Goal: Register for event/course

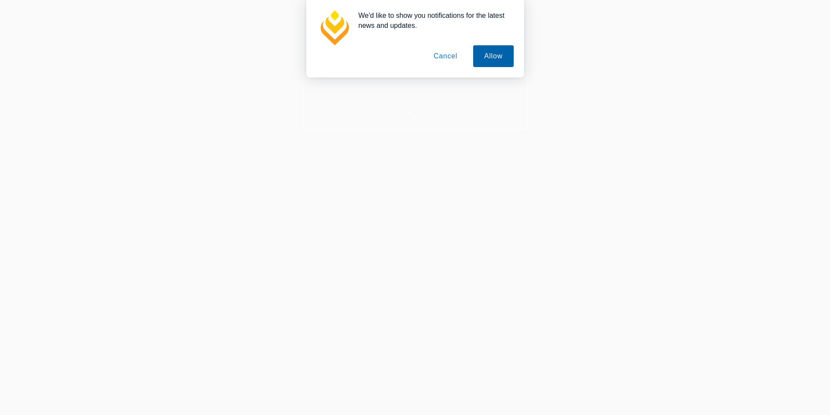
click at [491, 67] on button "Allow" at bounding box center [493, 56] width 40 height 22
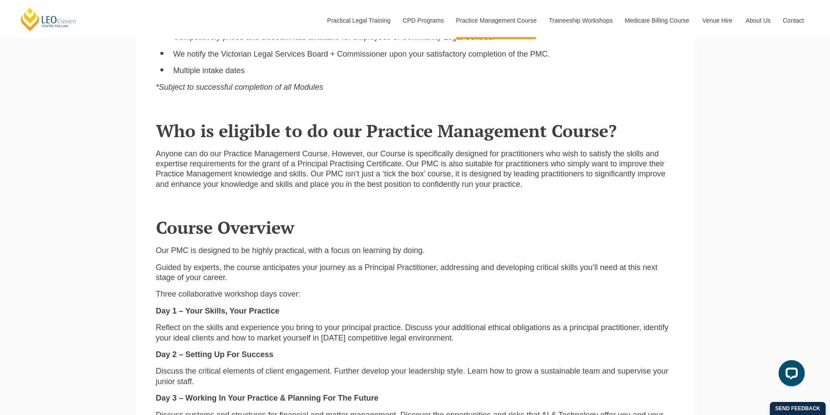
scroll to position [785, 0]
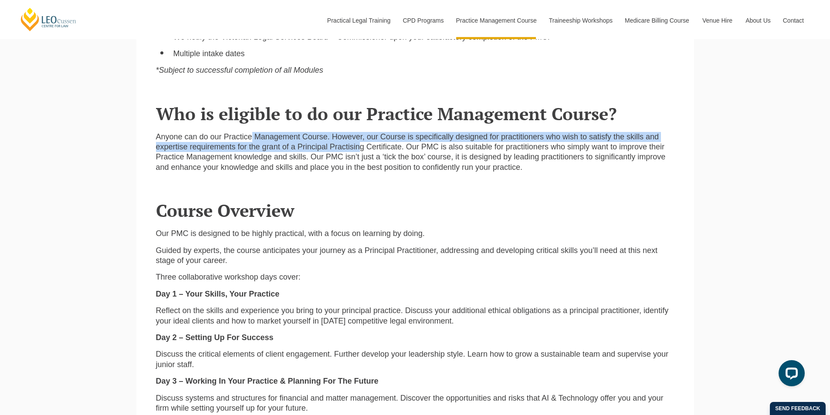
drag, startPoint x: 252, startPoint y: 134, endPoint x: 363, endPoint y: 143, distance: 112.0
click at [361, 143] on p "Anyone can do our Practice Management Course. However, our Course is specifical…" at bounding box center [415, 152] width 519 height 41
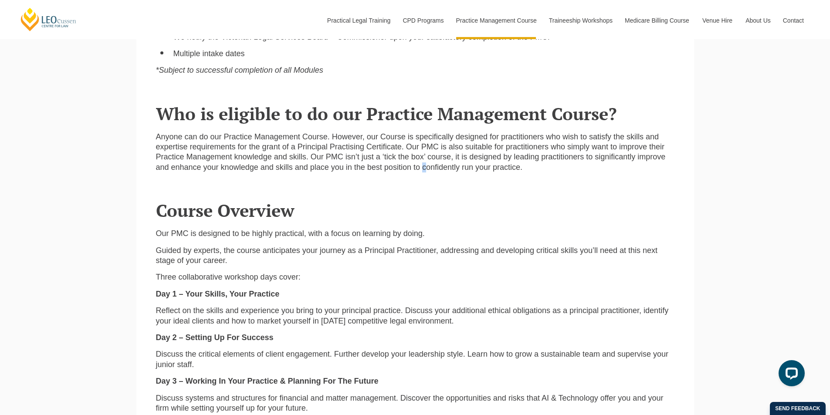
click at [425, 172] on p "Anyone can do our Practice Management Course. However, our Course is specifical…" at bounding box center [415, 152] width 519 height 41
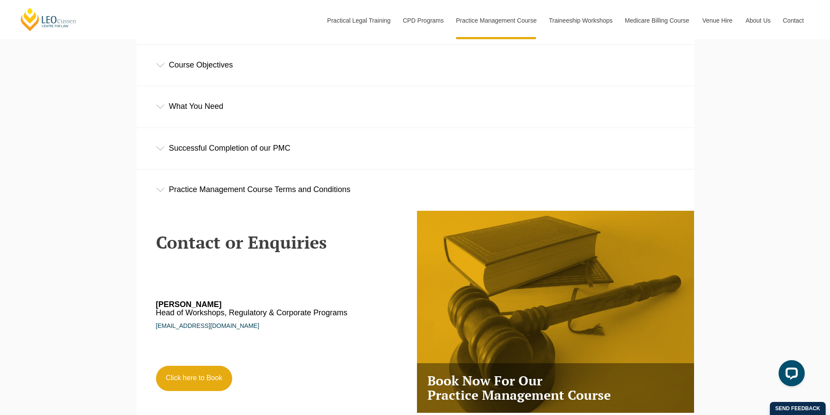
scroll to position [1395, 0]
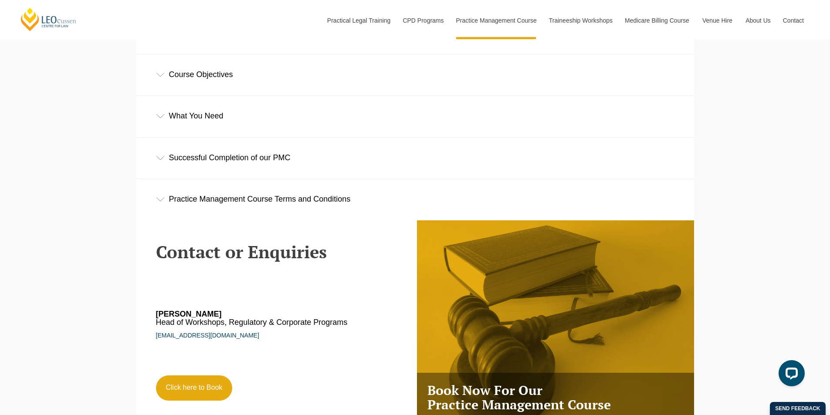
click at [163, 160] on icon at bounding box center [160, 158] width 9 height 4
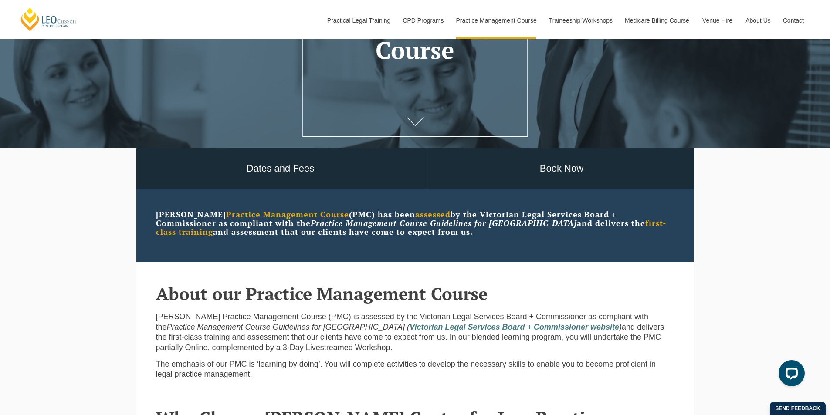
scroll to position [156, 0]
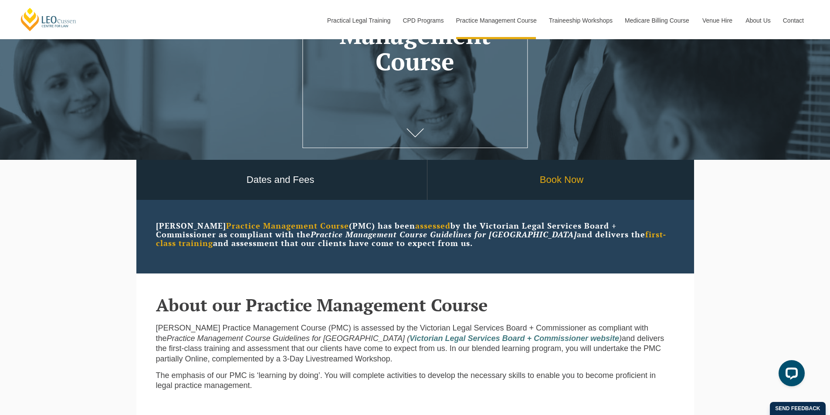
click at [546, 186] on link "Book Now" at bounding box center [562, 180] width 269 height 41
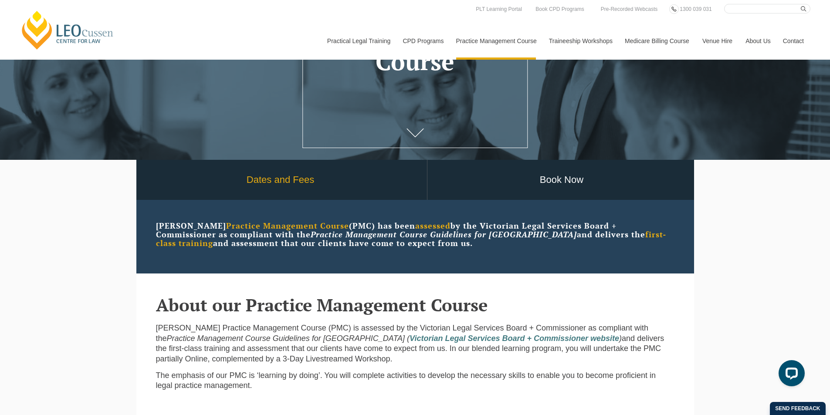
click at [271, 178] on link "Dates and Fees" at bounding box center [280, 180] width 293 height 41
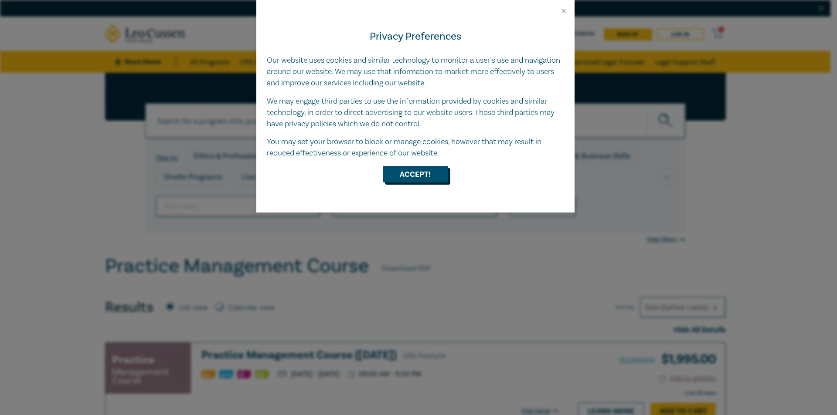
click at [404, 177] on button "Accept!" at bounding box center [415, 174] width 65 height 17
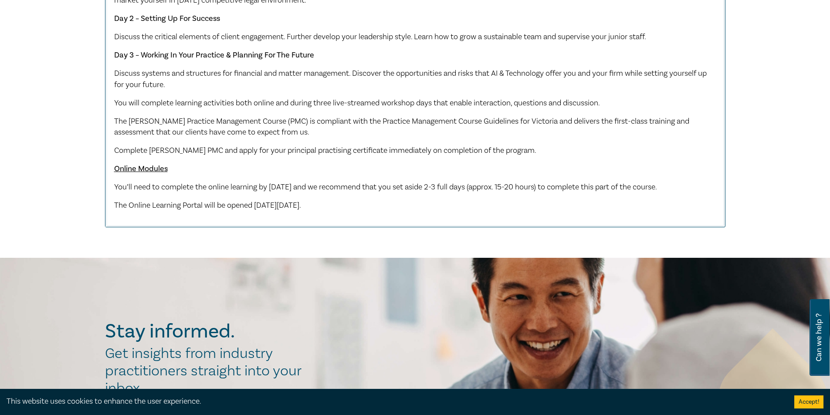
scroll to position [567, 0]
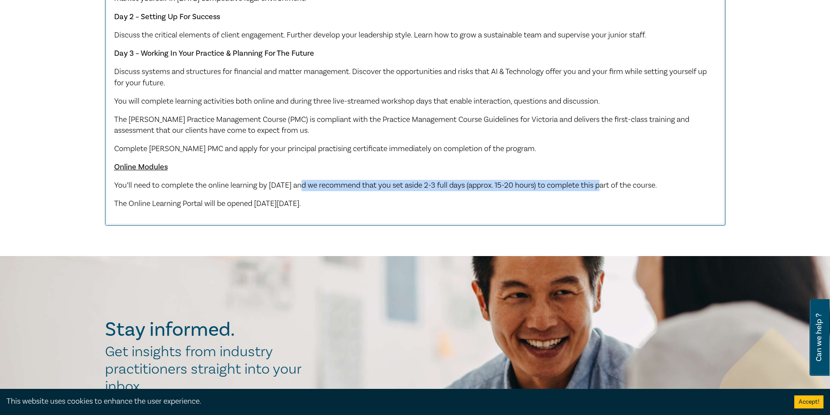
drag, startPoint x: 307, startPoint y: 194, endPoint x: 620, endPoint y: 188, distance: 312.6
click at [620, 188] on p "You’ll need to complete the online learning by Monday 1 December 2025 and we re…" at bounding box center [415, 185] width 602 height 11
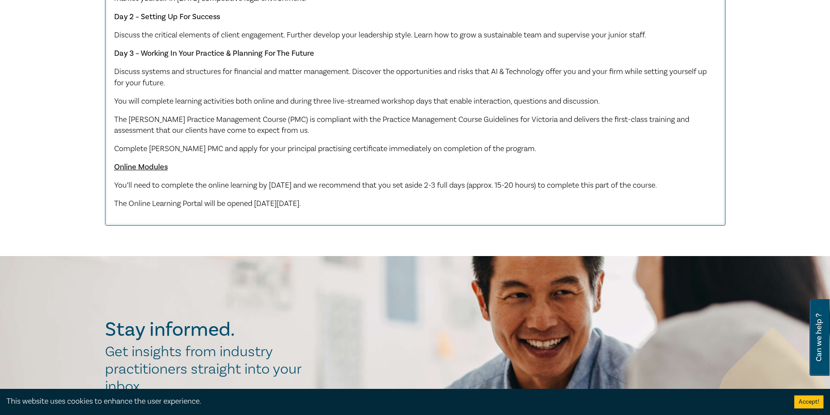
click at [611, 210] on p "The Online Learning Portal will be opened on Friday 14 November 2025." at bounding box center [415, 203] width 602 height 11
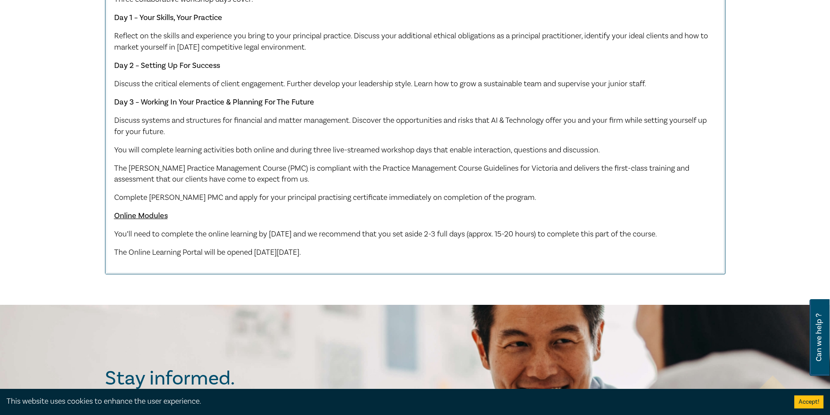
scroll to position [392, 0]
